Goal: Task Accomplishment & Management: Manage account settings

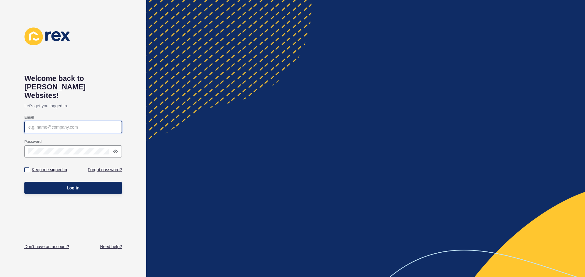
type input "[PERSON_NAME][EMAIL_ADDRESS][DOMAIN_NAME]"
click at [59, 167] on label "Keep me signed in" at bounding box center [49, 170] width 35 height 6
click at [30, 168] on input "Keep me signed in" at bounding box center [28, 170] width 4 height 4
checkbox input "true"
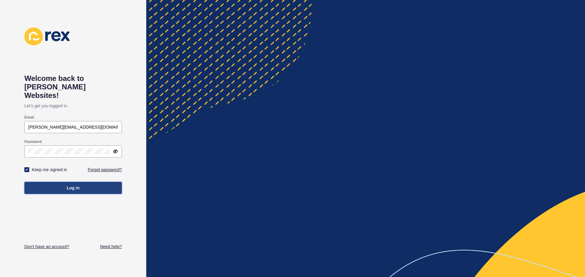
click at [65, 182] on button "Log in" at bounding box center [72, 188] width 97 height 12
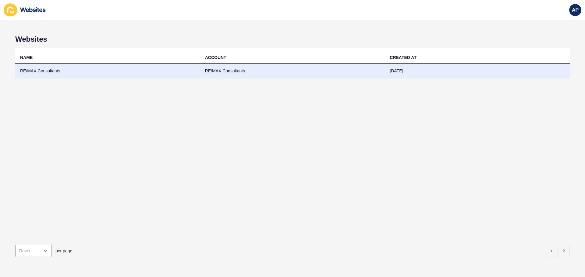
click at [73, 72] on td "RE/MAX Consultants" at bounding box center [107, 71] width 185 height 15
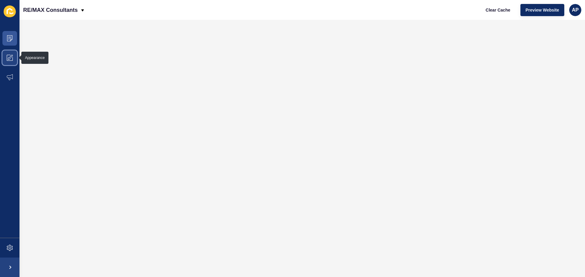
click at [7, 62] on span at bounding box center [9, 57] width 19 height 19
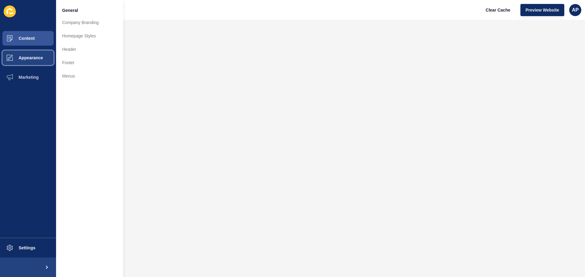
click at [15, 59] on span "Appearance" at bounding box center [21, 57] width 44 height 5
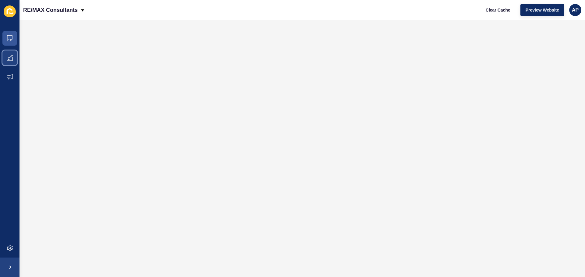
click at [7, 60] on icon at bounding box center [10, 58] width 6 height 6
click at [532, 9] on span "Preview Website" at bounding box center [541, 10] width 33 height 6
click at [9, 62] on span at bounding box center [9, 57] width 19 height 19
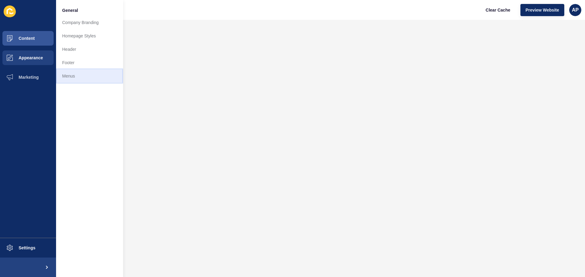
click at [69, 76] on link "Menus" at bounding box center [89, 75] width 67 height 13
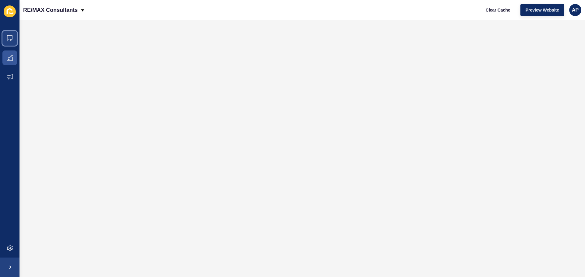
click at [12, 43] on span at bounding box center [9, 38] width 19 height 19
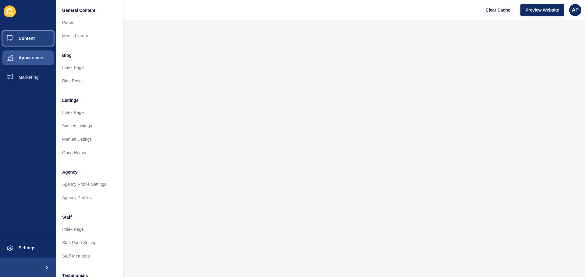
click at [35, 34] on button "Content" at bounding box center [28, 38] width 56 height 19
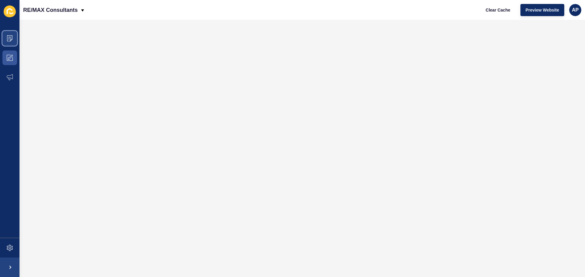
click at [17, 39] on span at bounding box center [9, 38] width 19 height 19
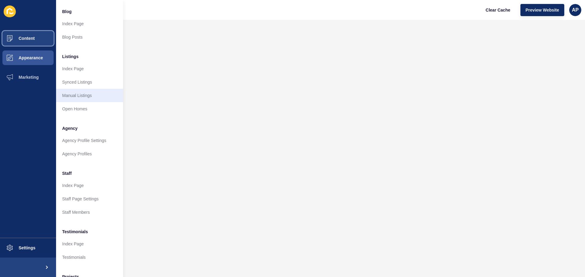
scroll to position [84, 0]
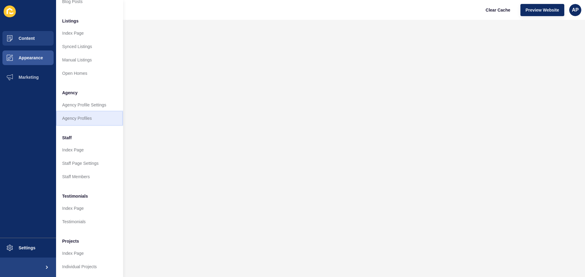
click at [93, 118] on link "Agency Profiles" at bounding box center [89, 118] width 67 height 13
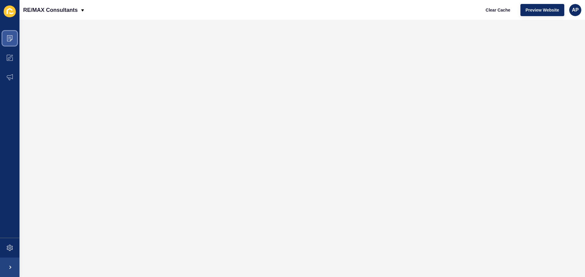
click at [11, 41] on icon at bounding box center [10, 38] width 6 height 6
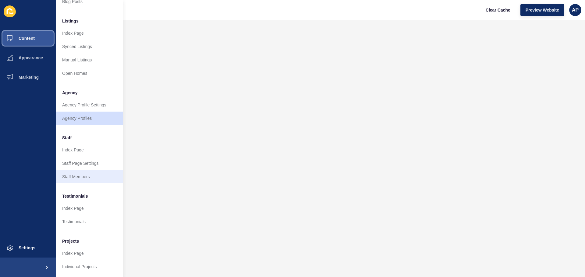
scroll to position [84, 0]
click at [92, 171] on link "Staff Members" at bounding box center [89, 176] width 67 height 13
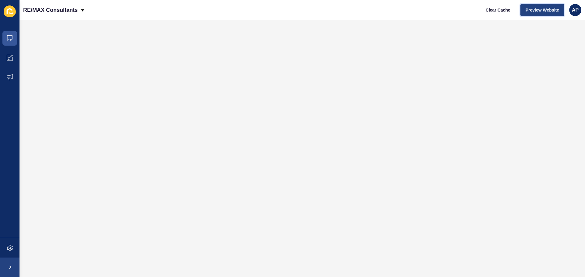
click at [551, 12] on span "Preview Website" at bounding box center [541, 10] width 33 height 6
click at [9, 39] on icon at bounding box center [8, 39] width 1 height 0
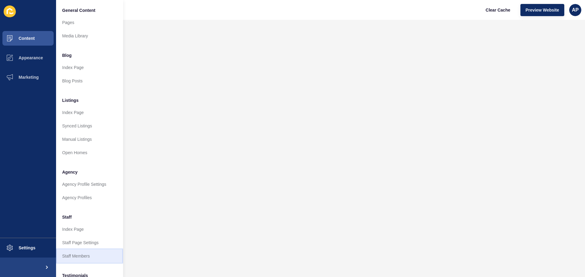
click at [76, 257] on link "Staff Members" at bounding box center [89, 256] width 67 height 13
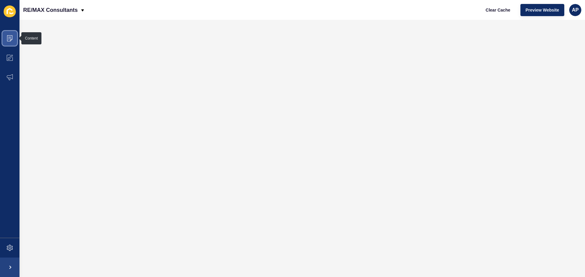
click at [9, 39] on icon at bounding box center [10, 38] width 6 height 6
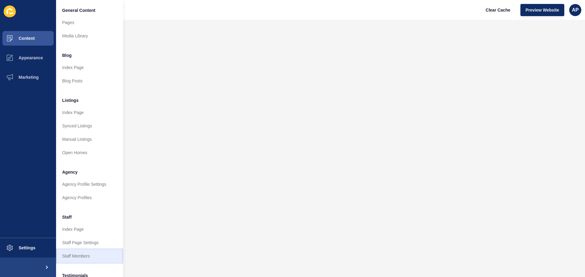
click at [79, 256] on link "Staff Members" at bounding box center [89, 256] width 67 height 13
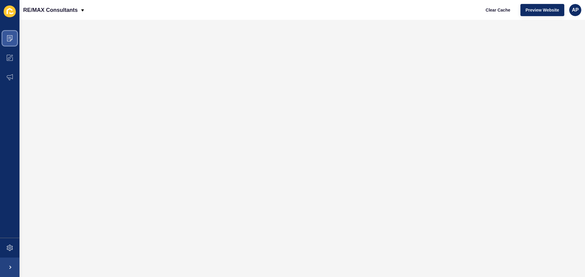
click at [14, 41] on span at bounding box center [9, 38] width 19 height 19
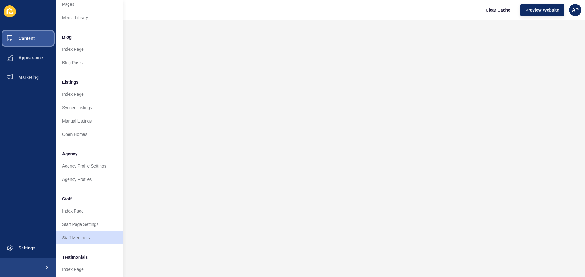
scroll to position [30, 0]
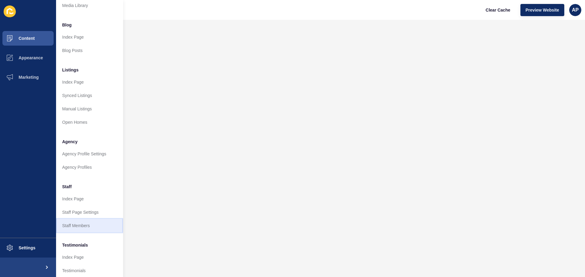
click at [86, 225] on link "Staff Members" at bounding box center [89, 225] width 67 height 13
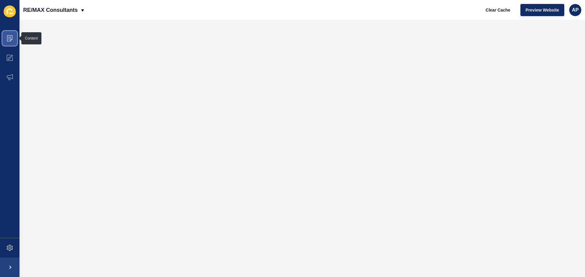
click at [6, 40] on span at bounding box center [9, 38] width 19 height 19
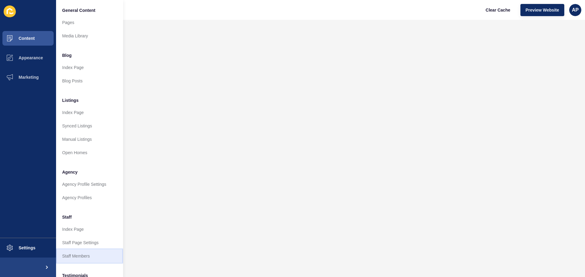
click at [77, 259] on link "Staff Members" at bounding box center [89, 256] width 67 height 13
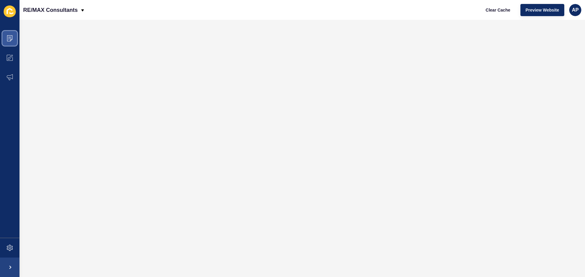
click at [9, 40] on icon at bounding box center [10, 38] width 6 height 6
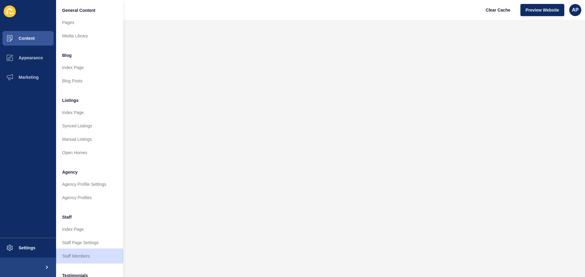
click at [91, 256] on link "Staff Members" at bounding box center [89, 256] width 67 height 13
